Goal: Task Accomplishment & Management: Manage account settings

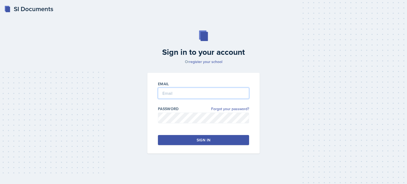
click at [177, 90] on input "email" at bounding box center [203, 93] width 91 height 11
type input "[EMAIL_ADDRESS][DOMAIN_NAME]"
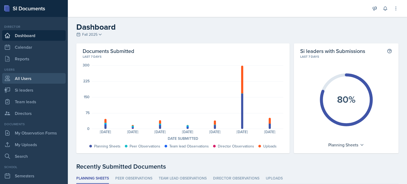
click at [25, 80] on link "All Users" at bounding box center [34, 78] width 64 height 11
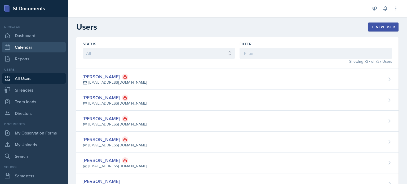
click at [21, 47] on link "Calendar" at bounding box center [34, 47] width 64 height 11
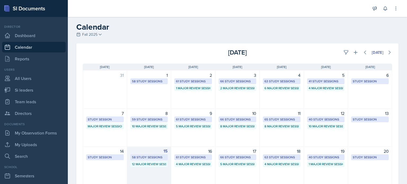
click at [149, 171] on div "15 58 Study Sessions 12 Major Review Sessions" at bounding box center [149, 166] width 44 height 38
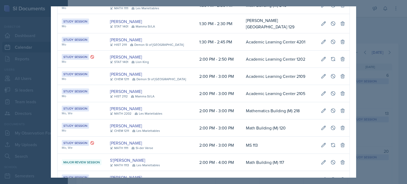
scroll to position [0, 298]
click at [332, 94] on icon at bounding box center [334, 94] width 4 height 4
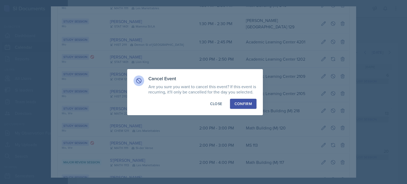
click at [243, 103] on div "Confirm" at bounding box center [244, 103] width 18 height 5
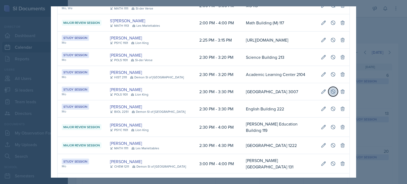
click at [331, 94] on icon at bounding box center [333, 91] width 5 height 5
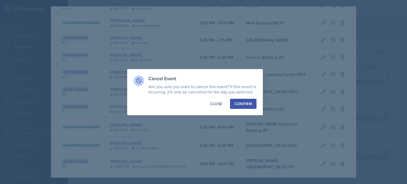
click at [241, 104] on div "Confirm" at bounding box center [244, 103] width 18 height 5
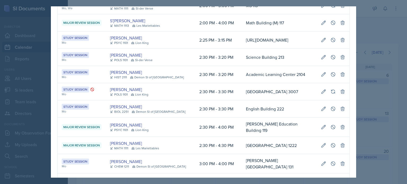
click at [242, 110] on td "English Building 222" at bounding box center [279, 109] width 75 height 17
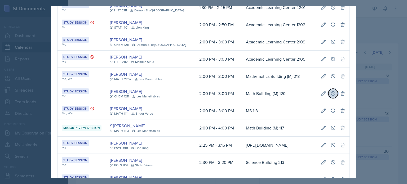
click at [331, 93] on icon at bounding box center [333, 93] width 5 height 5
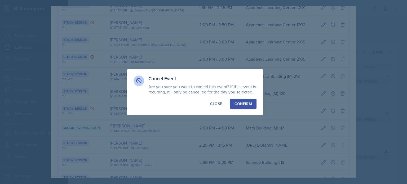
click at [243, 103] on div "Confirm" at bounding box center [244, 103] width 18 height 5
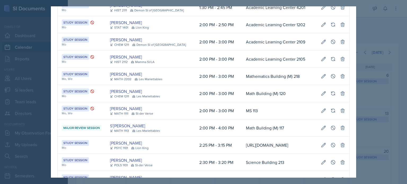
click at [242, 111] on td "MS 113" at bounding box center [279, 110] width 75 height 17
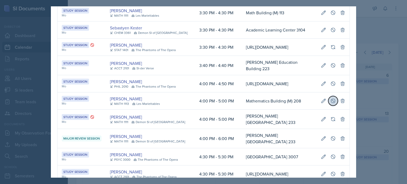
click at [331, 98] on icon at bounding box center [333, 100] width 5 height 5
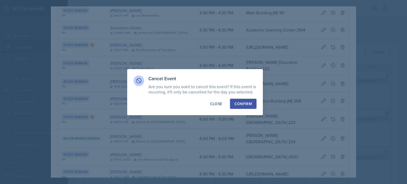
click at [242, 105] on div "Confirm" at bounding box center [244, 103] width 18 height 5
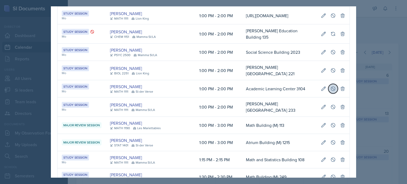
click at [331, 92] on icon at bounding box center [333, 88] width 5 height 5
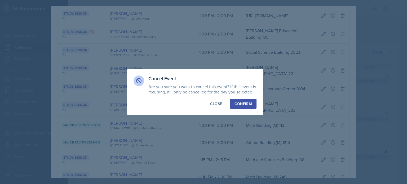
click at [247, 104] on div "Confirm" at bounding box center [244, 103] width 18 height 5
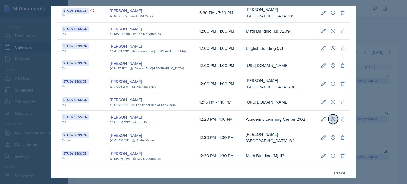
click at [332, 117] on icon at bounding box center [334, 119] width 4 height 4
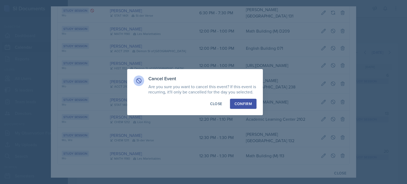
click at [243, 105] on div "Confirm" at bounding box center [244, 103] width 18 height 5
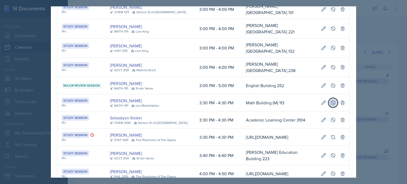
click at [332, 101] on icon at bounding box center [334, 103] width 4 height 4
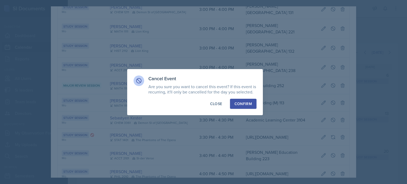
click at [244, 103] on div "Confirm" at bounding box center [244, 103] width 18 height 5
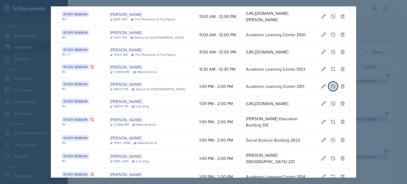
click at [331, 89] on icon at bounding box center [333, 86] width 5 height 5
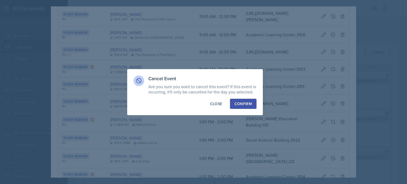
click at [243, 103] on div "Confirm" at bounding box center [244, 103] width 18 height 5
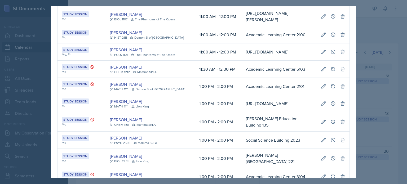
click at [242, 94] on td "Academic Learning Center 2101" at bounding box center [279, 86] width 75 height 17
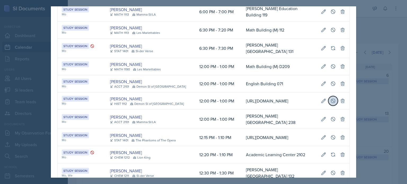
click at [332, 99] on icon at bounding box center [334, 101] width 4 height 4
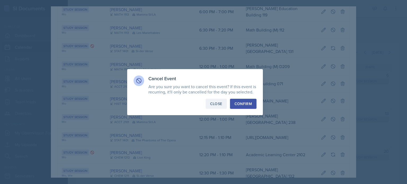
click at [219, 103] on div "Close" at bounding box center [216, 103] width 12 height 5
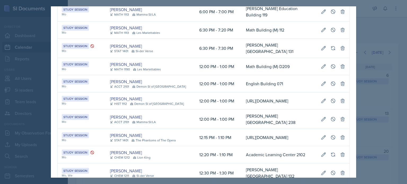
scroll to position [0, 0]
click at [364, 21] on div at bounding box center [203, 92] width 407 height 184
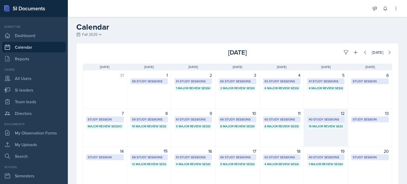
click at [321, 135] on div "12 40 Study Sessions 10 Major Review Sessions" at bounding box center [326, 128] width 44 height 38
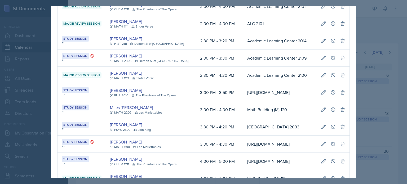
scroll to position [0, 121]
click at [321, 44] on icon at bounding box center [323, 40] width 5 height 5
select select "2"
select select "30"
select select "PM"
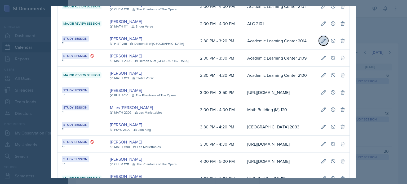
select select "3"
select select "20"
select select "PM"
type input "Academic Learning Center 2014"
select select "d66089cd-5ee7-4f89-a345-f1bdd1643066"
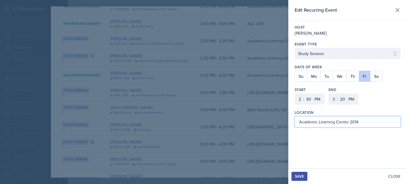
click at [352, 122] on input "Academic Learning Center 2014" at bounding box center [348, 121] width 106 height 11
type input "Academic Learning Center 2103"
click at [297, 178] on div "Save" at bounding box center [299, 177] width 9 height 4
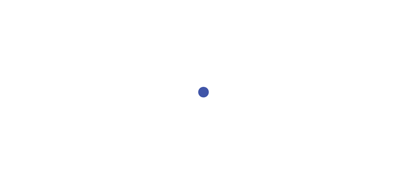
select select "2bed604d-1099-4043-b1bc-2365e8740244"
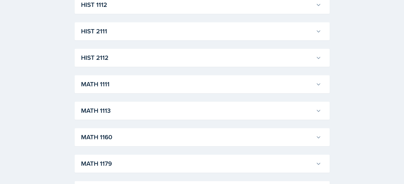
scroll to position [424, 0]
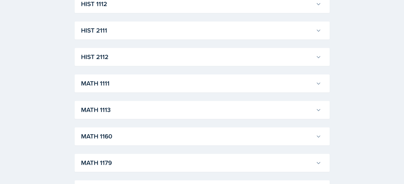
click at [317, 53] on button "HIST 2112" at bounding box center [201, 57] width 242 height 12
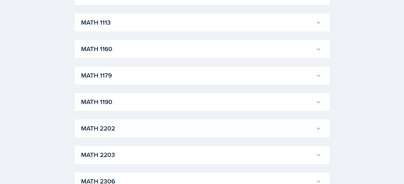
scroll to position [637, 0]
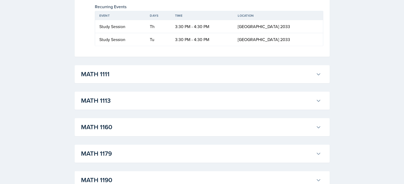
click at [318, 75] on icon at bounding box center [317, 74] width 5 height 5
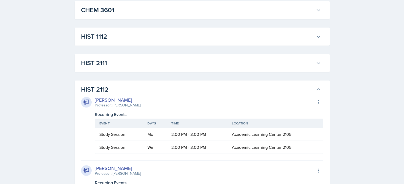
scroll to position [292, 0]
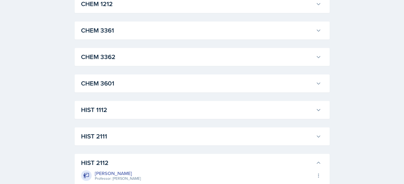
click at [316, 135] on icon at bounding box center [317, 136] width 5 height 5
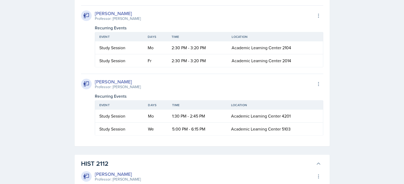
scroll to position [610, 0]
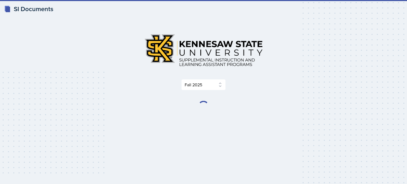
select select "2bed604d-1099-4043-b1bc-2365e8740244"
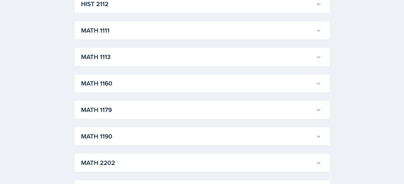
scroll to position [371, 0]
click at [321, 81] on button "HIST 2111" at bounding box center [201, 84] width 242 height 12
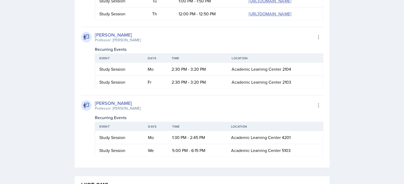
scroll to position [663, 0]
